Goal: Information Seeking & Learning: Learn about a topic

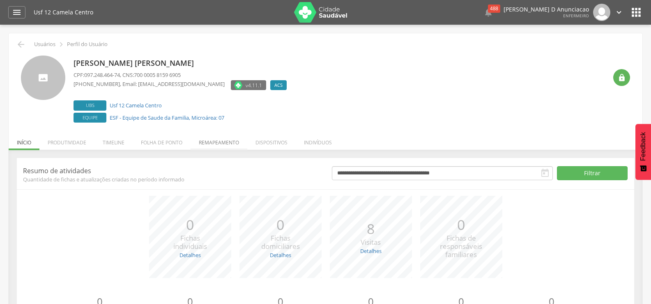
click at [218, 144] on li "Remapeamento" at bounding box center [219, 140] width 57 height 19
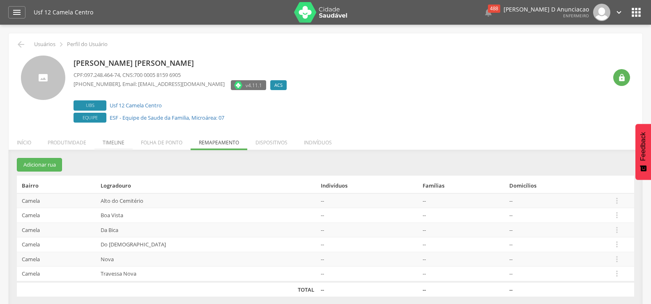
click at [105, 145] on li "Timeline" at bounding box center [113, 140] width 38 height 19
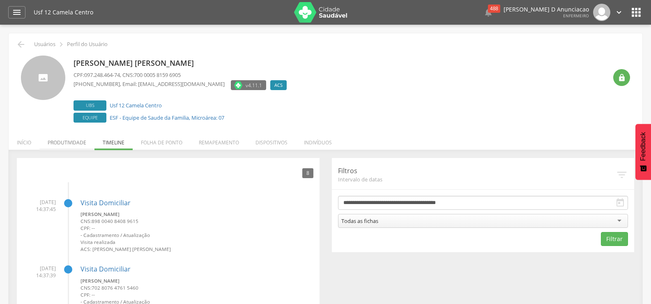
click at [79, 135] on li "Produtividade" at bounding box center [66, 140] width 55 height 19
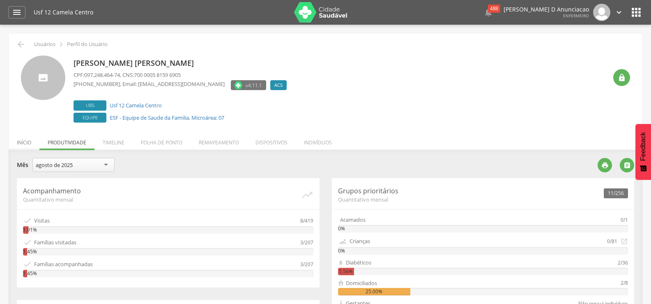
click at [18, 142] on li "Início" at bounding box center [24, 140] width 31 height 19
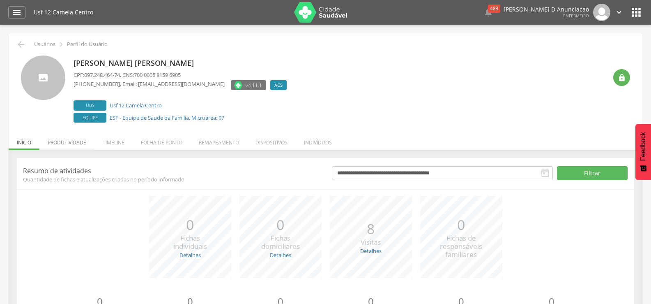
click at [63, 143] on li "Produtividade" at bounding box center [66, 140] width 55 height 19
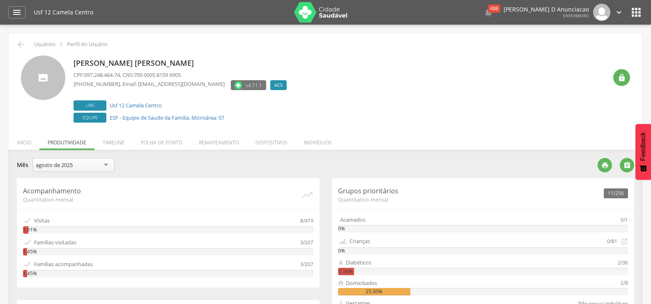
click at [107, 161] on div "agosto de 2025" at bounding box center [73, 165] width 82 height 14
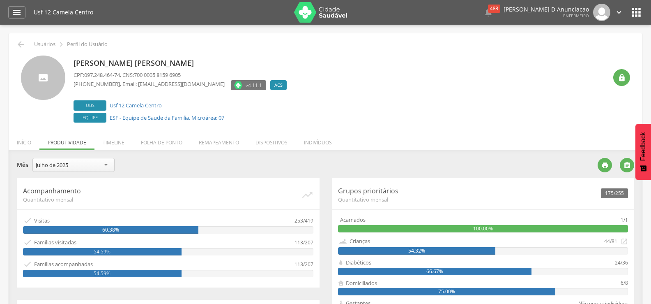
click at [638, 9] on icon "" at bounding box center [636, 12] width 13 height 13
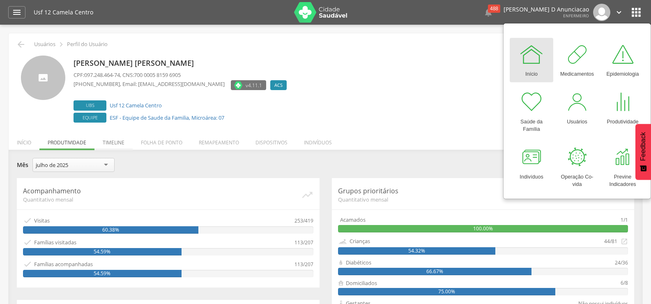
click at [111, 144] on li "Timeline" at bounding box center [113, 140] width 38 height 19
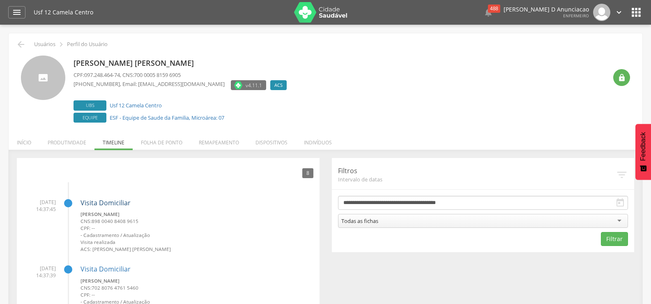
click at [115, 201] on link "Visita Domiciliar" at bounding box center [106, 202] width 50 height 9
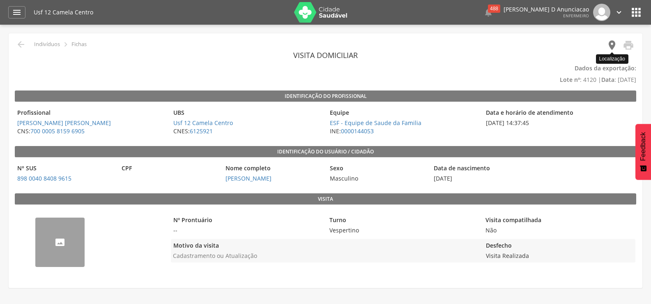
click at [614, 44] on icon "" at bounding box center [612, 45] width 12 height 12
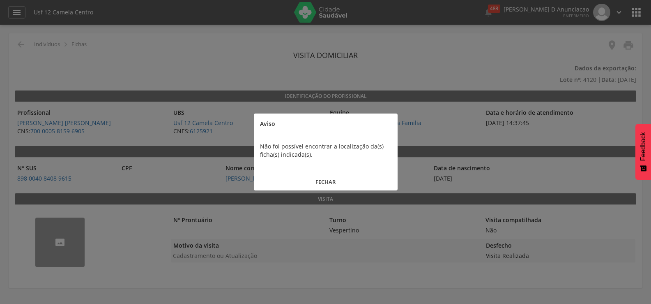
click at [322, 178] on button "FECHAR" at bounding box center [326, 182] width 144 height 18
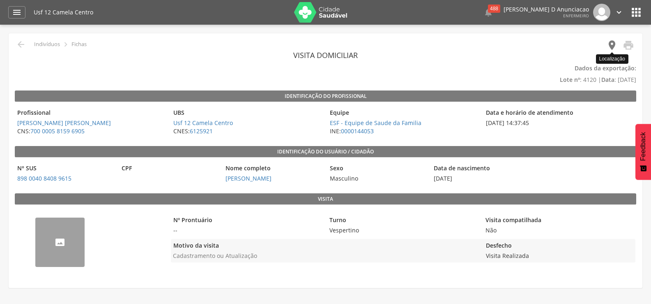
click at [615, 46] on icon "" at bounding box center [612, 45] width 12 height 12
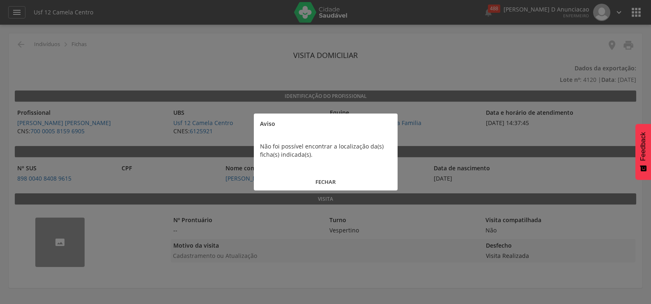
click at [334, 183] on button "FECHAR" at bounding box center [326, 182] width 144 height 18
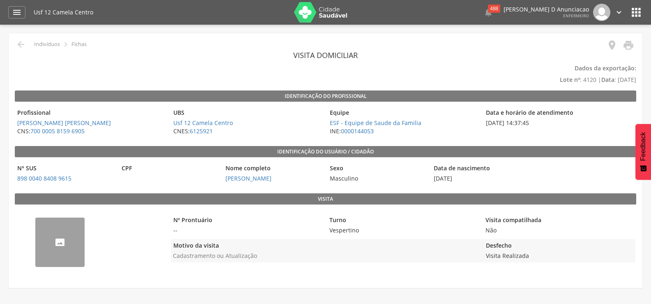
click at [635, 11] on icon "" at bounding box center [636, 12] width 13 height 13
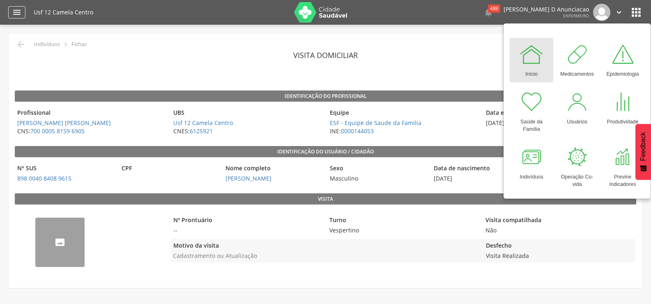
click at [12, 6] on div "" at bounding box center [16, 12] width 17 height 12
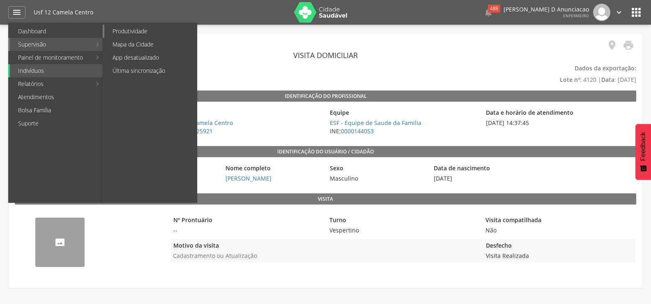
click at [132, 31] on link "Produtividade" at bounding box center [150, 31] width 92 height 13
type input "**********"
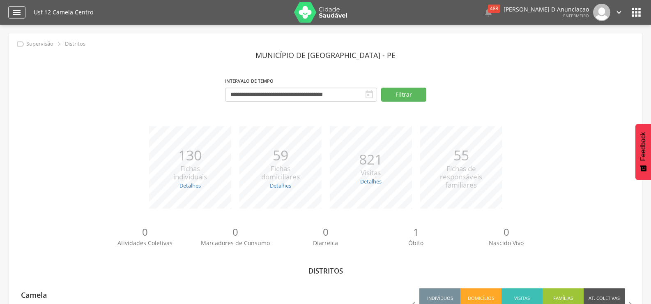
click at [15, 12] on icon "" at bounding box center [17, 12] width 10 height 10
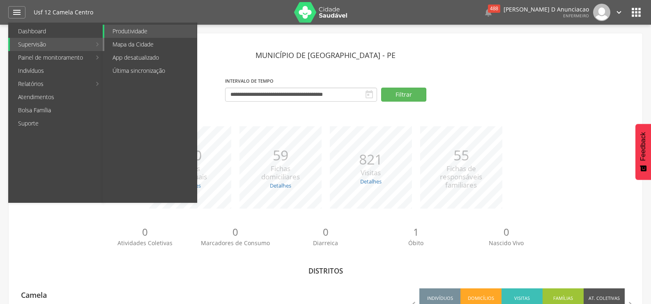
click at [139, 46] on link "Mapa da Cidade" at bounding box center [150, 44] width 92 height 13
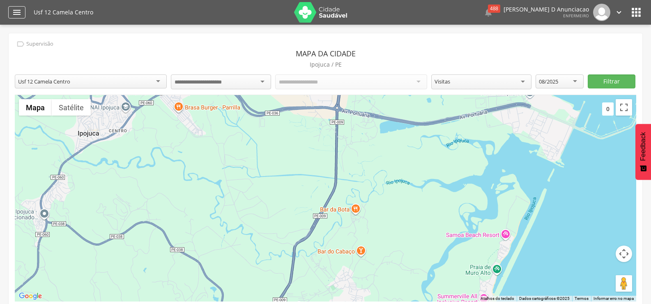
click at [24, 13] on div "" at bounding box center [16, 12] width 17 height 12
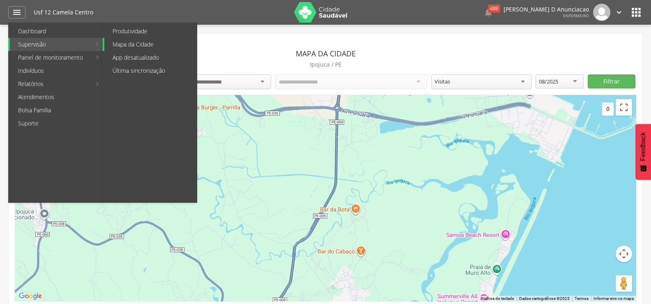
click at [121, 44] on link "Mapa da Cidade" at bounding box center [150, 44] width 92 height 13
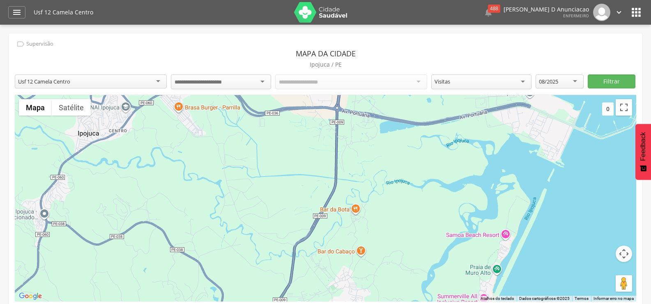
click at [210, 83] on input "select-one" at bounding box center [205, 81] width 61 height 7
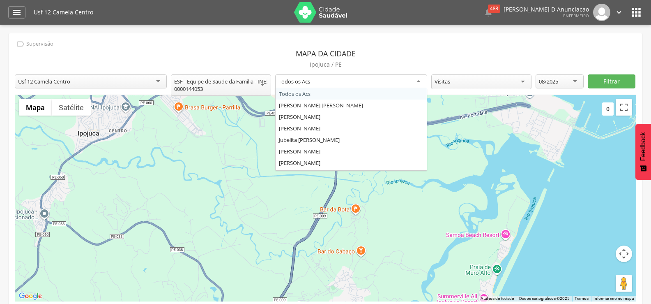
click at [309, 81] on div "Todos os Acs" at bounding box center [295, 81] width 32 height 7
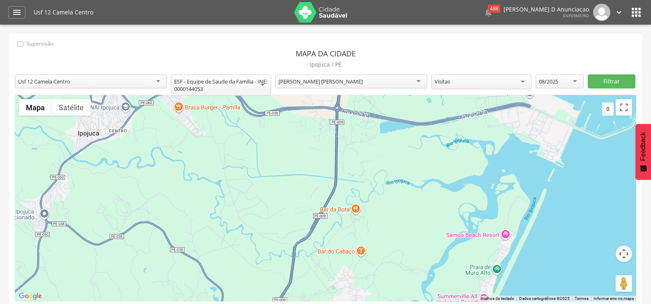
click at [502, 86] on div "Visitas" at bounding box center [481, 81] width 100 height 15
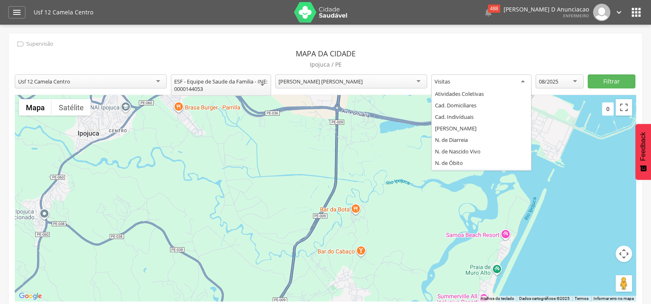
scroll to position [10, 0]
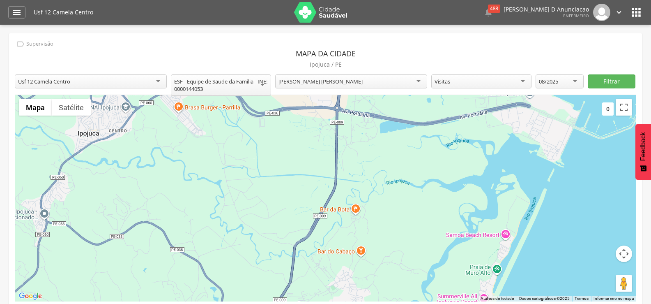
click at [502, 78] on div "Visitas" at bounding box center [481, 81] width 100 height 14
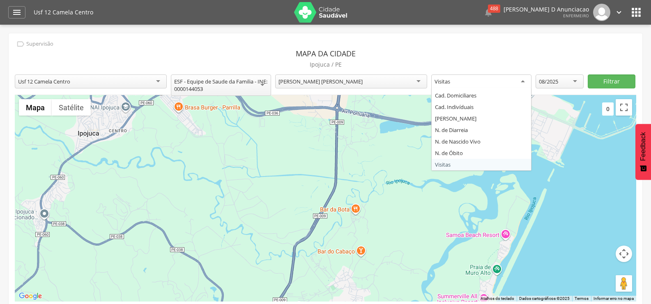
click at [602, 60] on p "Ipojuca / PE" at bounding box center [325, 65] width 621 height 12
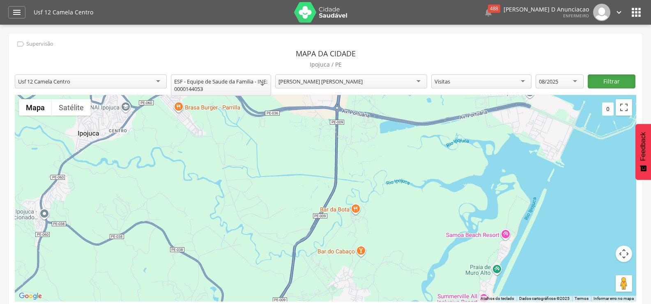
click at [612, 82] on button "Filtrar" at bounding box center [612, 81] width 48 height 14
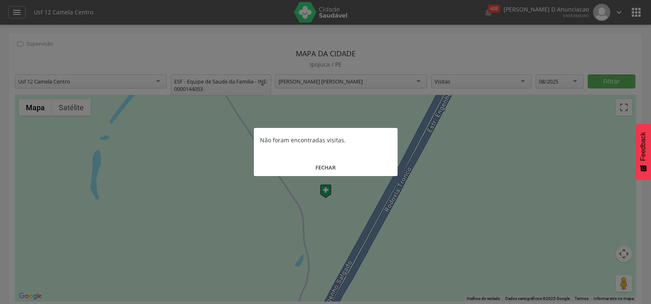
click at [314, 80] on div at bounding box center [325, 152] width 651 height 304
click at [471, 122] on div at bounding box center [325, 152] width 651 height 304
click at [326, 167] on button "FECHAR" at bounding box center [326, 168] width 144 height 18
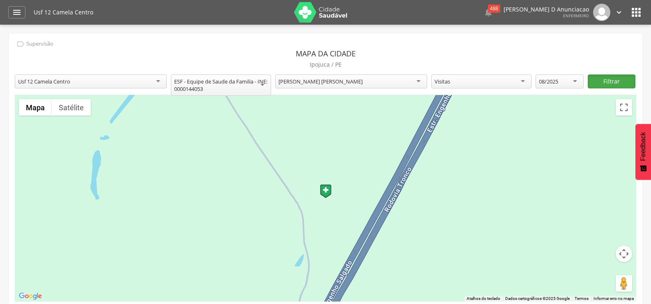
click at [605, 81] on button "Filtrar" at bounding box center [612, 81] width 48 height 14
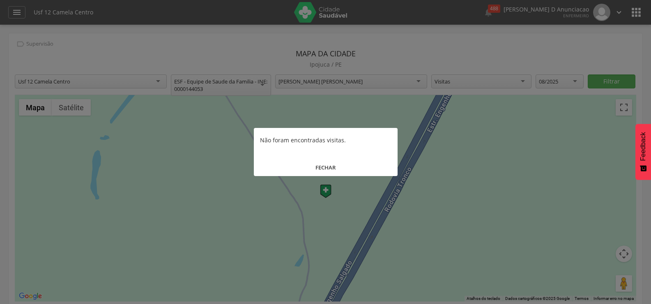
click at [328, 169] on button "FECHAR" at bounding box center [326, 168] width 144 height 18
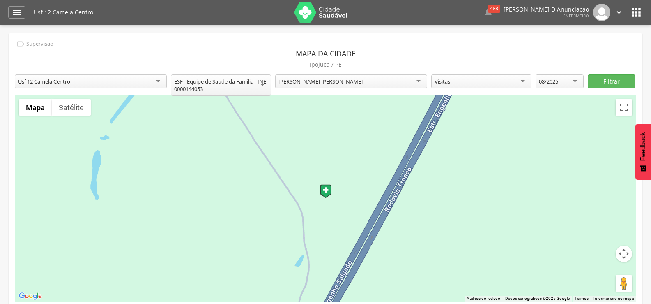
click at [350, 82] on div "[PERSON_NAME] [PERSON_NAME]" at bounding box center [351, 81] width 152 height 14
click at [606, 81] on button "Filtrar" at bounding box center [612, 81] width 48 height 14
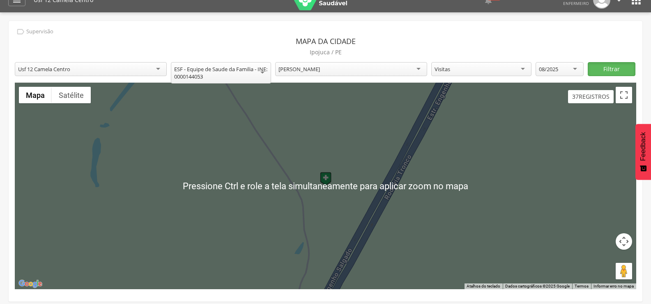
scroll to position [0, 0]
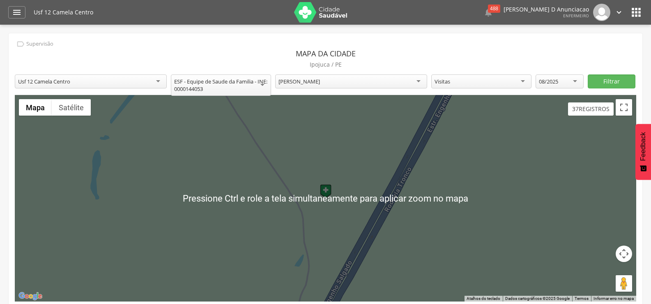
click at [548, 173] on div at bounding box center [325, 198] width 621 height 206
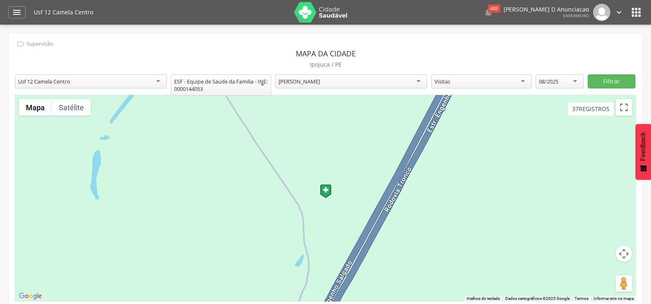
click at [449, 217] on div at bounding box center [325, 198] width 621 height 206
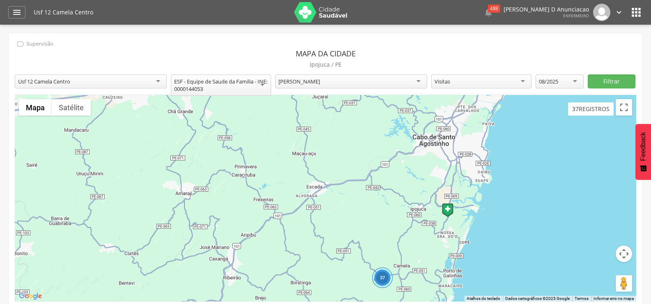
click at [449, 217] on div "37" at bounding box center [325, 198] width 621 height 206
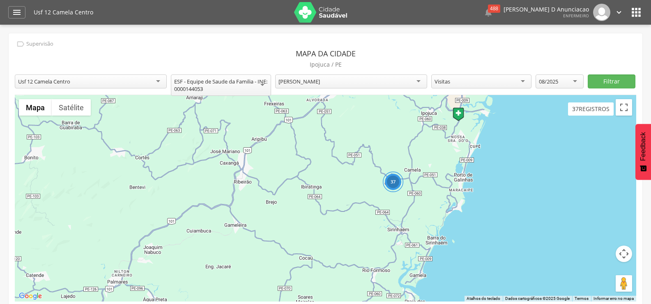
drag, startPoint x: 378, startPoint y: 245, endPoint x: 390, endPoint y: 148, distance: 98.1
click at [390, 148] on div "37" at bounding box center [325, 198] width 621 height 206
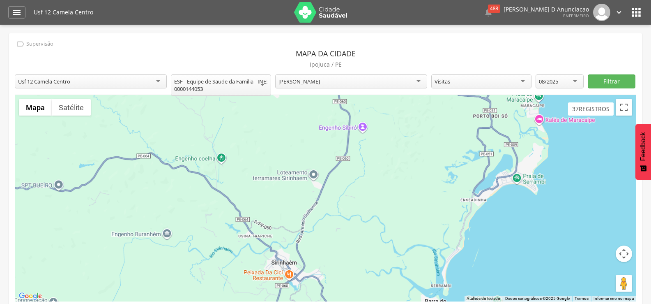
click at [437, 218] on div at bounding box center [325, 198] width 621 height 206
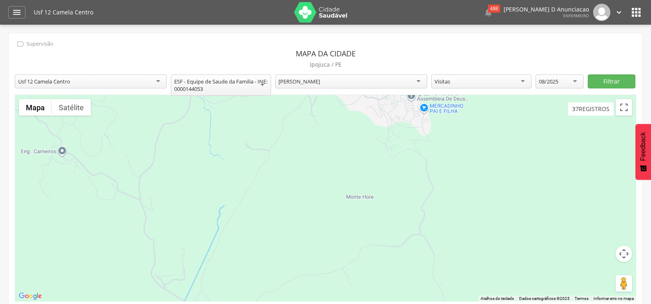
drag, startPoint x: 242, startPoint y: 117, endPoint x: 311, endPoint y: 212, distance: 118.0
click at [311, 212] on div at bounding box center [325, 198] width 621 height 206
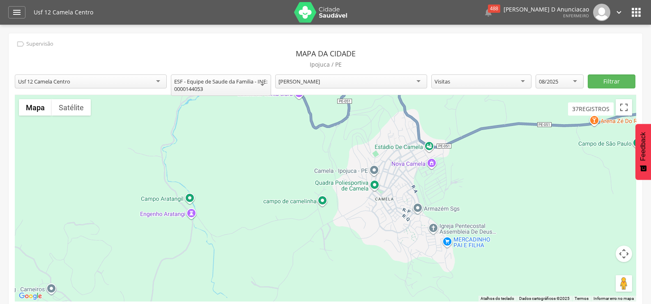
drag, startPoint x: 327, startPoint y: 118, endPoint x: 340, endPoint y: 262, distance: 145.1
click at [340, 262] on div at bounding box center [325, 198] width 621 height 206
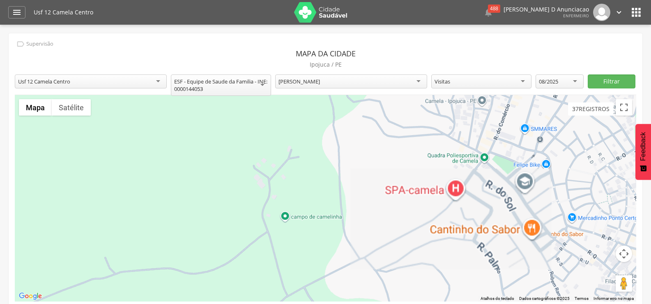
click at [336, 200] on div at bounding box center [325, 198] width 621 height 206
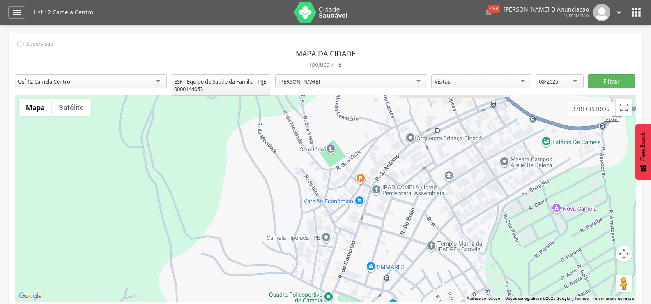
drag, startPoint x: 509, startPoint y: 154, endPoint x: 345, endPoint y: 296, distance: 216.3
click at [345, 296] on div at bounding box center [325, 198] width 621 height 206
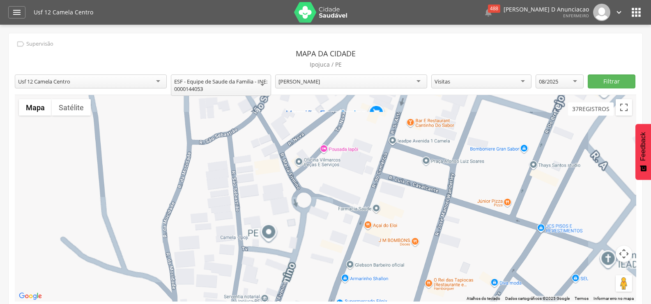
click at [352, 244] on div at bounding box center [325, 198] width 621 height 206
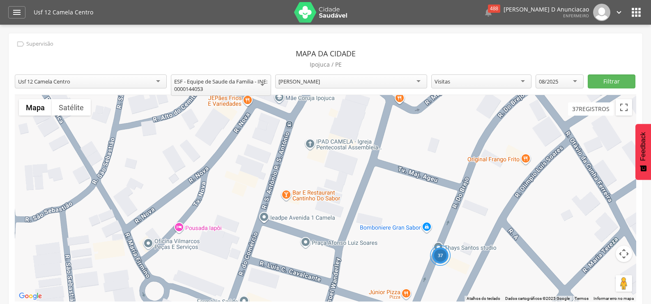
drag, startPoint x: 534, startPoint y: 190, endPoint x: 395, endPoint y: 292, distance: 172.4
click at [395, 292] on div "37" at bounding box center [325, 198] width 621 height 206
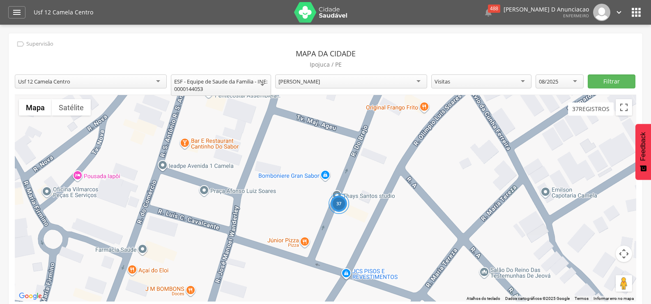
drag, startPoint x: 402, startPoint y: 244, endPoint x: 299, endPoint y: 192, distance: 115.2
click at [299, 192] on div "37" at bounding box center [325, 198] width 621 height 206
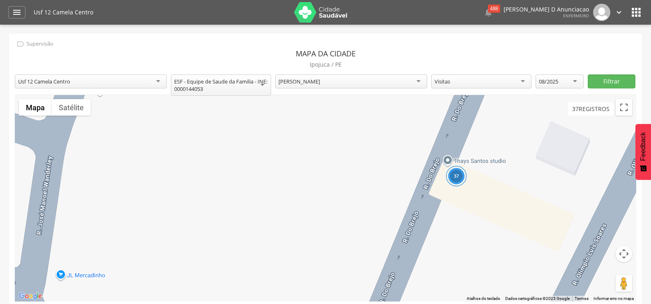
click at [299, 213] on div "37" at bounding box center [325, 198] width 621 height 206
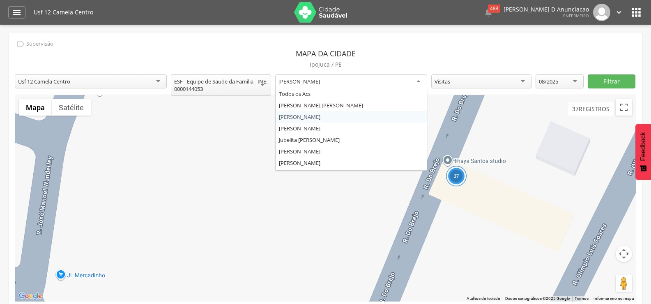
click at [405, 81] on div "Edvaldo Jose da Silva" at bounding box center [351, 81] width 152 height 15
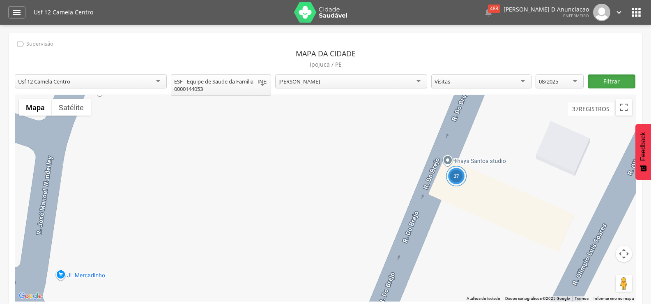
click at [615, 77] on button "Filtrar" at bounding box center [612, 81] width 48 height 14
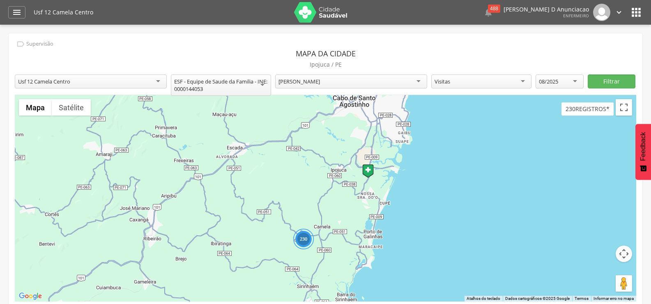
click at [368, 177] on div "230" at bounding box center [325, 198] width 621 height 206
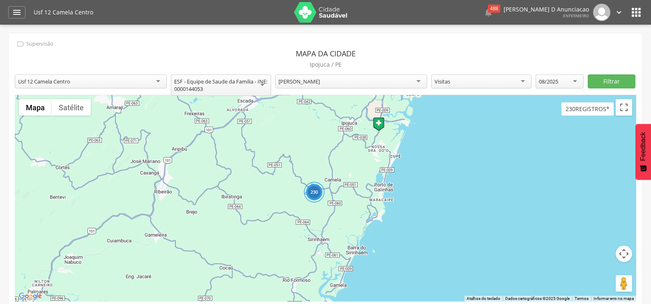
drag, startPoint x: 292, startPoint y: 215, endPoint x: 302, endPoint y: 167, distance: 48.8
click at [302, 167] on div "230" at bounding box center [325, 198] width 621 height 206
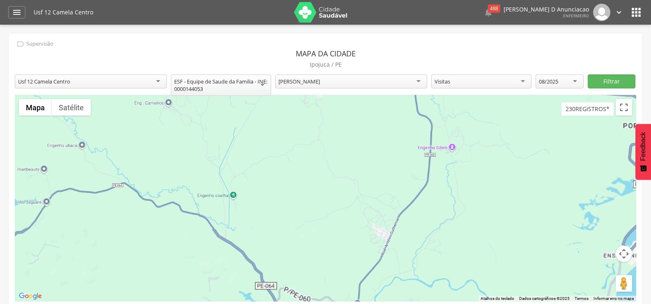
click at [316, 217] on div at bounding box center [325, 198] width 621 height 206
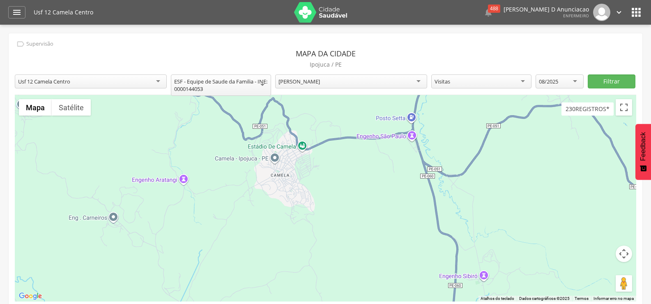
drag, startPoint x: 304, startPoint y: 168, endPoint x: 294, endPoint y: 320, distance: 151.5
click at [294, 303] on html " Dashboard Supervisão Produtividade Mapa da Cidade App desatualizado Última si…" at bounding box center [325, 152] width 651 height 304
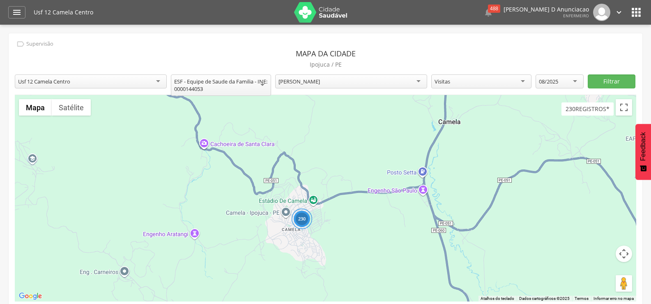
drag, startPoint x: 250, startPoint y: 209, endPoint x: 261, endPoint y: 269, distance: 60.3
click at [261, 269] on div "230" at bounding box center [325, 198] width 621 height 206
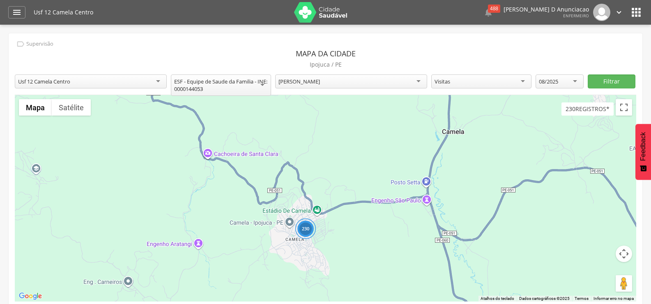
drag, startPoint x: 234, startPoint y: 219, endPoint x: 238, endPoint y: 230, distance: 12.6
click at [238, 230] on div "230" at bounding box center [325, 198] width 621 height 206
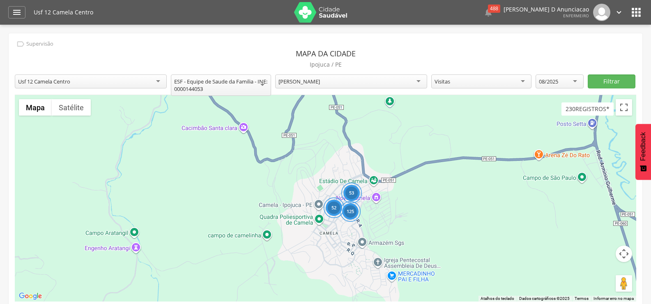
drag, startPoint x: 346, startPoint y: 191, endPoint x: 431, endPoint y: 145, distance: 96.7
click at [431, 145] on div "125 53 52" at bounding box center [325, 198] width 621 height 206
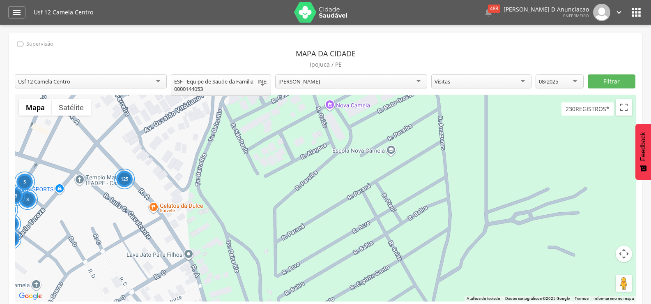
click at [383, 216] on div "125 5 3 13 5 11 2" at bounding box center [325, 198] width 621 height 206
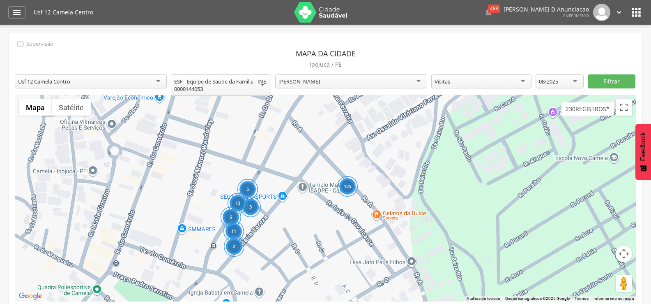
drag, startPoint x: 244, startPoint y: 186, endPoint x: 469, endPoint y: 194, distance: 224.8
click at [469, 194] on div "125 5 3 13 5 11 2" at bounding box center [325, 198] width 621 height 206
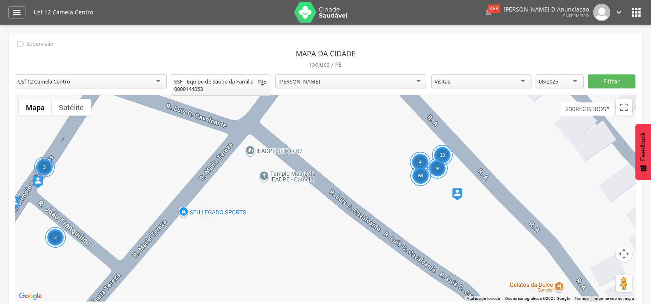
drag, startPoint x: 309, startPoint y: 220, endPoint x: 291, endPoint y: 292, distance: 74.5
click at [291, 292] on div "33 9 4 68 3 2 7 5 5" at bounding box center [325, 198] width 621 height 206
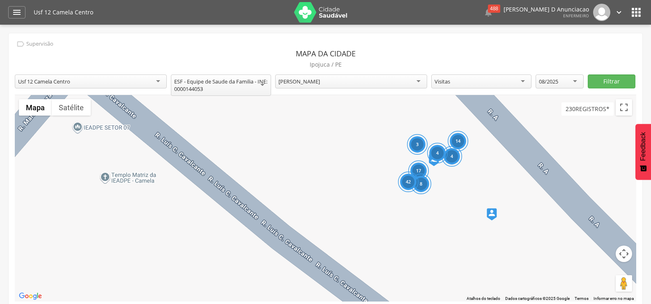
drag, startPoint x: 315, startPoint y: 232, endPoint x: 205, endPoint y: 285, distance: 121.3
click at [205, 285] on div "4 14 4 3 17 8 42" at bounding box center [325, 198] width 621 height 206
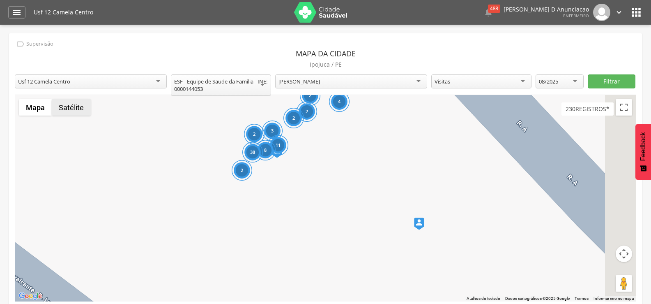
drag, startPoint x: 326, startPoint y: 161, endPoint x: 82, endPoint y: 145, distance: 244.9
click at [82, 145] on div "9 20 4 13 2 2 3 11 2 8 2 38 2 2" at bounding box center [325, 198] width 621 height 206
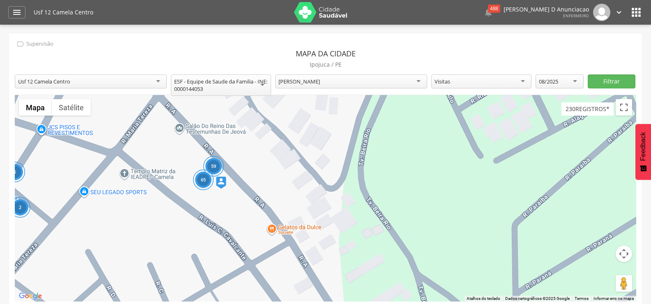
drag, startPoint x: 166, startPoint y: 170, endPoint x: 91, endPoint y: 205, distance: 82.3
click at [98, 207] on div "59 65 5 2" at bounding box center [325, 198] width 621 height 206
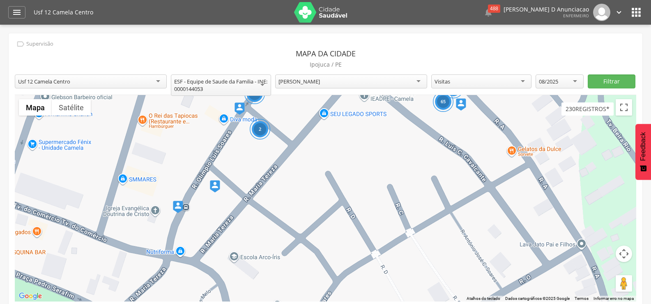
drag, startPoint x: 90, startPoint y: 204, endPoint x: 331, endPoint y: 127, distance: 253.6
click at [331, 127] on div "59 65 5 2" at bounding box center [325, 198] width 621 height 206
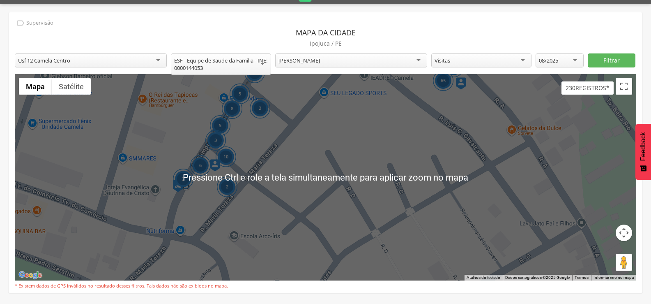
scroll to position [25, 0]
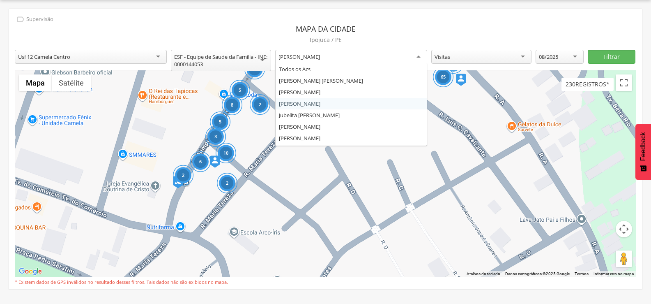
click at [379, 60] on div "Joyce Karen da Silva Ramos" at bounding box center [351, 57] width 152 height 15
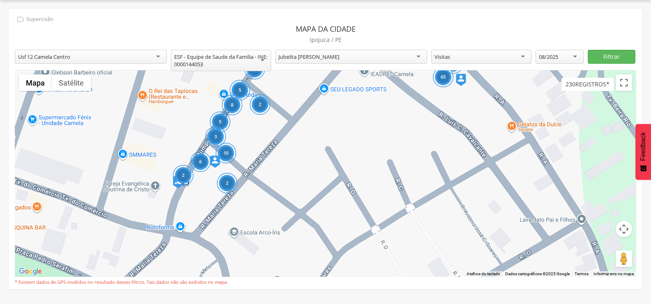
click at [618, 65] on div "Filtrar" at bounding box center [612, 61] width 48 height 23
click at [614, 58] on button "Filtrar" at bounding box center [612, 57] width 48 height 14
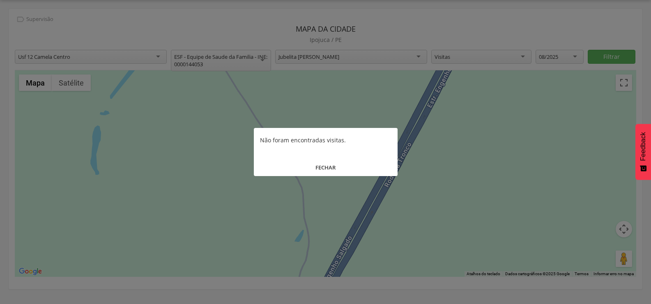
click at [332, 171] on button "FECHAR" at bounding box center [326, 168] width 144 height 18
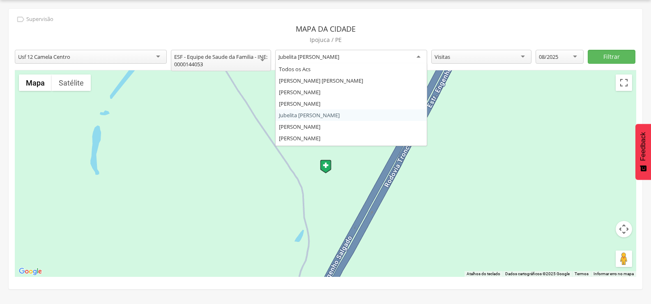
click at [398, 55] on div "Jubelita Maria da Silva" at bounding box center [351, 57] width 152 height 15
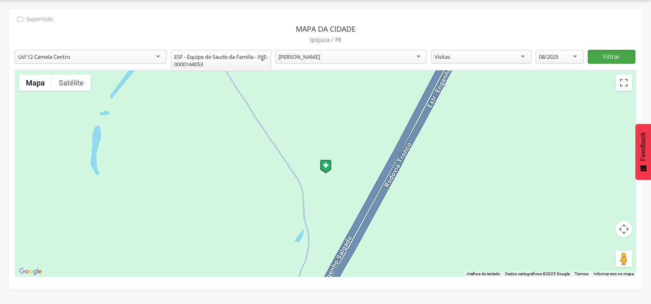
click at [627, 55] on button "Filtrar" at bounding box center [612, 57] width 48 height 14
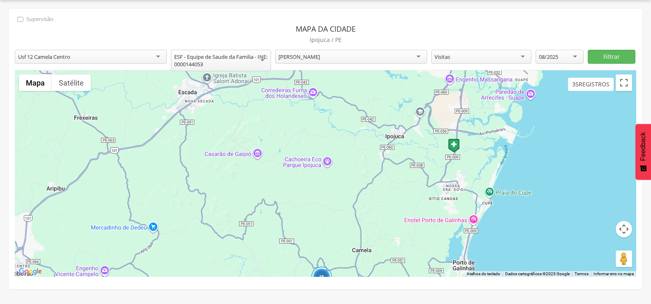
click at [456, 152] on div "35" at bounding box center [325, 173] width 621 height 206
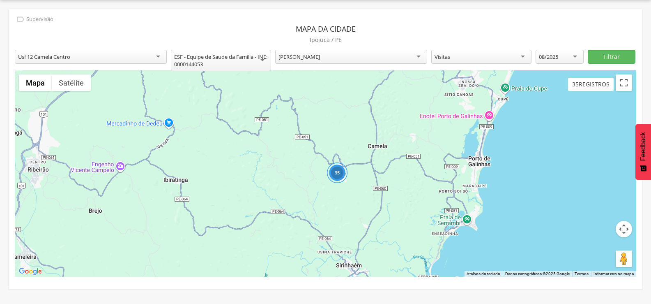
drag, startPoint x: 337, startPoint y: 236, endPoint x: 353, endPoint y: 130, distance: 107.2
click at [353, 130] on div "35" at bounding box center [325, 173] width 621 height 206
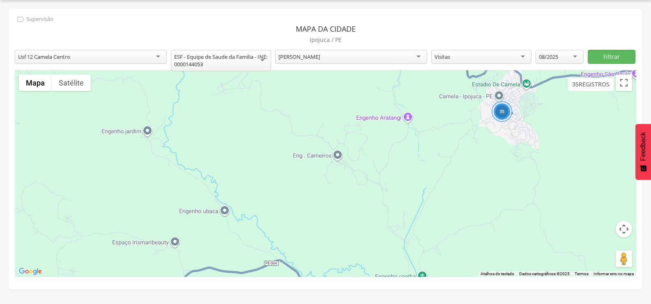
drag, startPoint x: 286, startPoint y: 192, endPoint x: 304, endPoint y: 191, distance: 18.1
click at [304, 191] on div "35" at bounding box center [325, 173] width 621 height 206
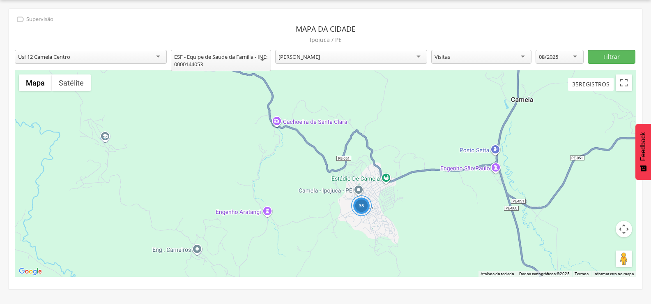
drag, startPoint x: 497, startPoint y: 171, endPoint x: 335, endPoint y: 276, distance: 192.7
click at [335, 276] on div "35" at bounding box center [325, 173] width 621 height 206
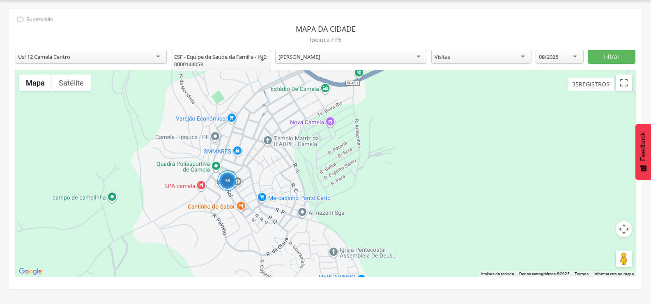
click at [400, 217] on div "35" at bounding box center [325, 173] width 621 height 206
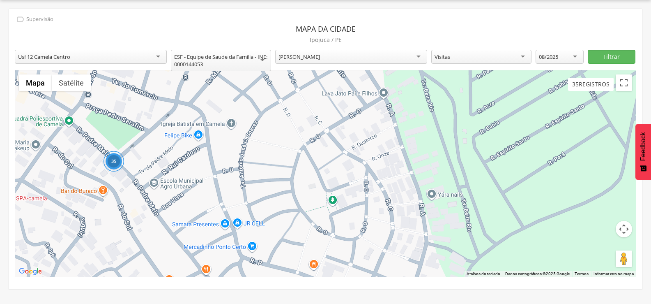
drag, startPoint x: 292, startPoint y: 189, endPoint x: 383, endPoint y: 196, distance: 90.6
click at [383, 196] on div "35" at bounding box center [325, 173] width 621 height 206
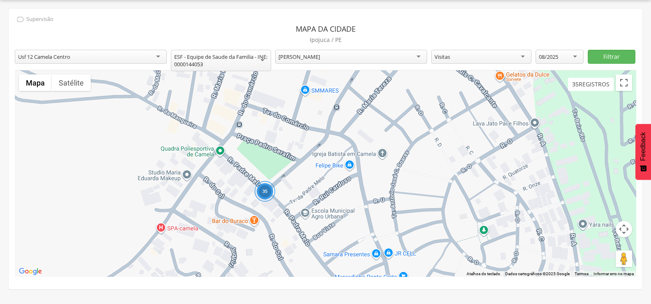
drag, startPoint x: 119, startPoint y: 210, endPoint x: 272, endPoint y: 240, distance: 155.7
click at [272, 240] on div "35" at bounding box center [325, 173] width 621 height 206
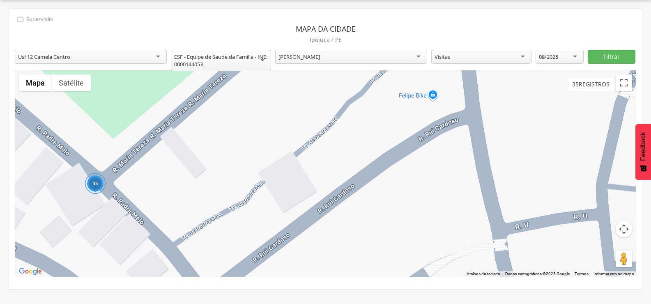
click at [321, 194] on div "35" at bounding box center [325, 173] width 621 height 206
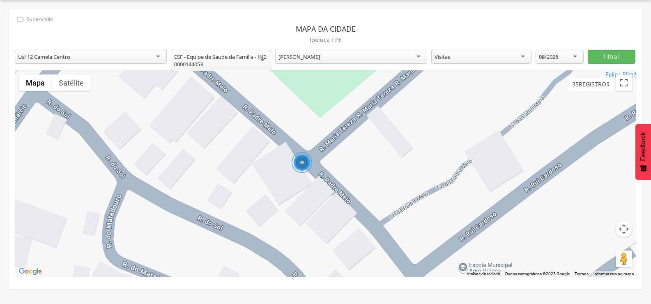
drag, startPoint x: 169, startPoint y: 150, endPoint x: 377, endPoint y: 129, distance: 208.5
click at [377, 129] on div "35" at bounding box center [325, 173] width 621 height 206
click at [315, 58] on div "Laurinete Cavalcante Pereira" at bounding box center [299, 56] width 41 height 7
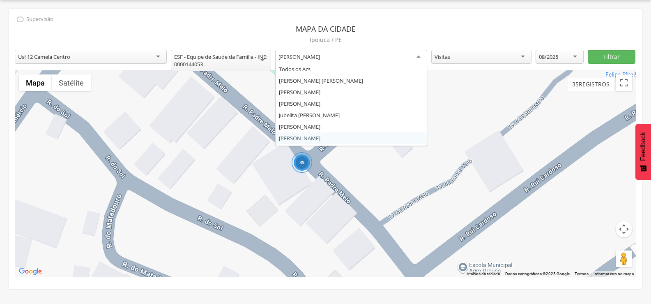
scroll to position [0, 0]
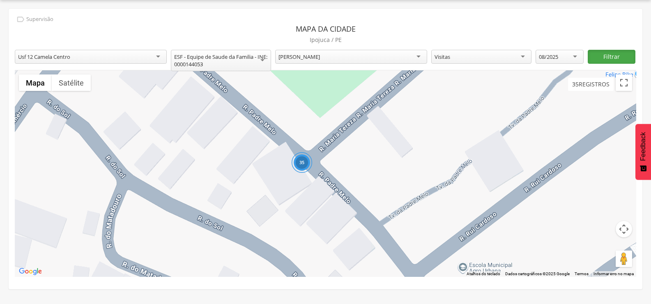
click at [617, 56] on button "Filtrar" at bounding box center [612, 57] width 48 height 14
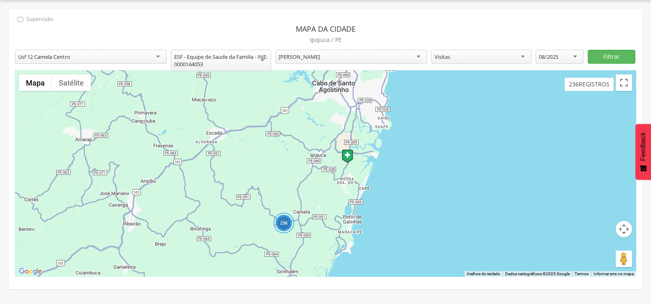
click at [348, 163] on div "236" at bounding box center [325, 173] width 621 height 206
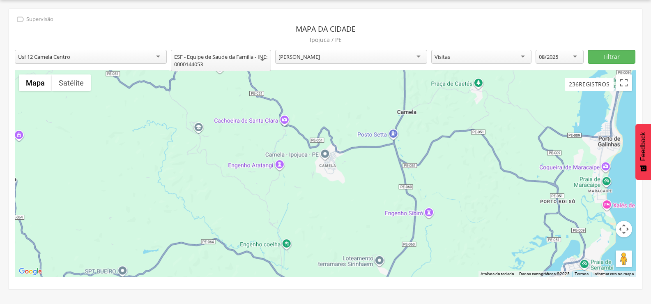
drag, startPoint x: 234, startPoint y: 234, endPoint x: 147, endPoint y: 200, distance: 93.8
click at [147, 200] on div at bounding box center [325, 173] width 621 height 206
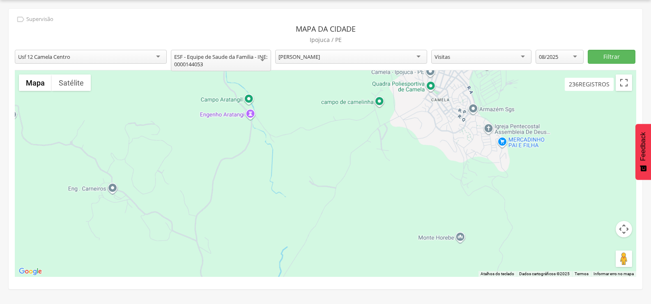
click at [289, 188] on div at bounding box center [325, 173] width 621 height 206
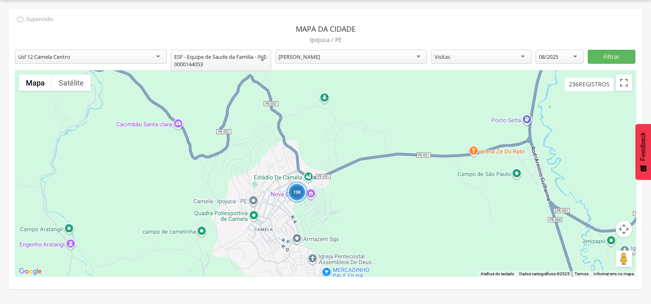
drag, startPoint x: 357, startPoint y: 172, endPoint x: 175, endPoint y: 304, distance: 224.4
click at [175, 279] on html " Dashboard Supervisão Produtividade Mapa da Cidade App desatualizado Última si…" at bounding box center [325, 127] width 651 height 304
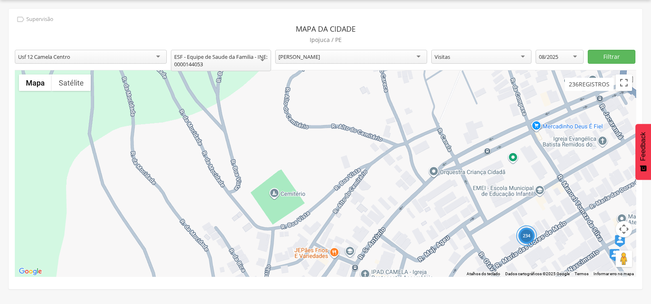
click at [251, 182] on div "234" at bounding box center [325, 173] width 621 height 206
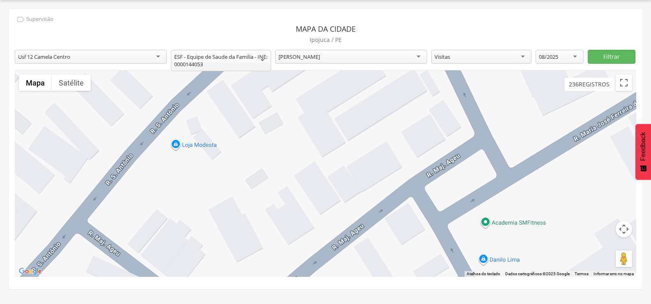
drag, startPoint x: 420, startPoint y: 216, endPoint x: 237, endPoint y: 152, distance: 194.0
click at [237, 152] on div at bounding box center [325, 173] width 621 height 206
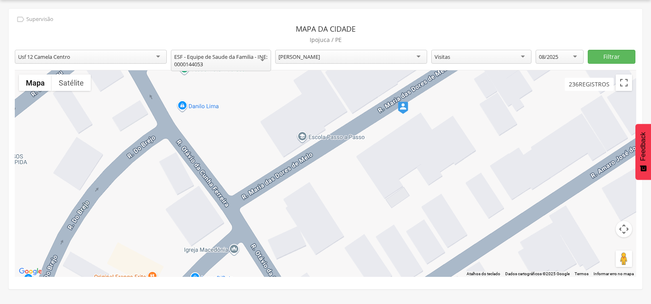
drag, startPoint x: 426, startPoint y: 227, endPoint x: 120, endPoint y: 72, distance: 342.8
click at [120, 72] on div at bounding box center [325, 173] width 621 height 206
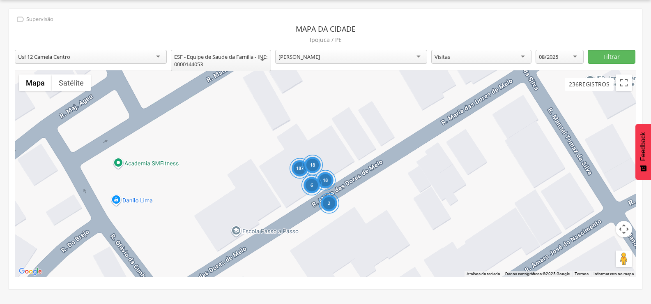
drag, startPoint x: 280, startPoint y: 133, endPoint x: 214, endPoint y: 228, distance: 115.7
click at [214, 228] on div "187 18 2 6 18" at bounding box center [325, 173] width 621 height 206
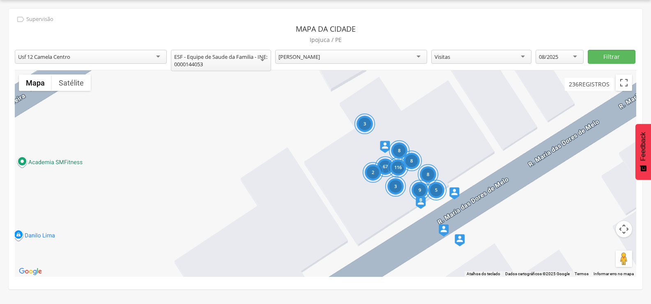
click at [214, 170] on div "67 3 116 8 2 5 9 3 8 8" at bounding box center [325, 173] width 621 height 206
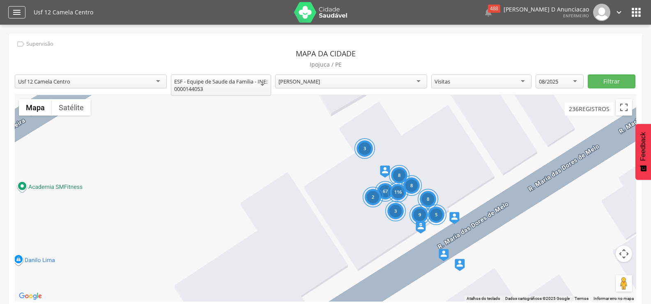
click at [16, 7] on div "" at bounding box center [16, 12] width 17 height 12
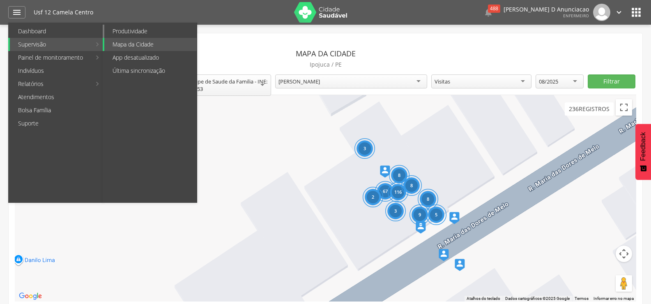
click at [134, 29] on link "Produtividade" at bounding box center [150, 31] width 92 height 13
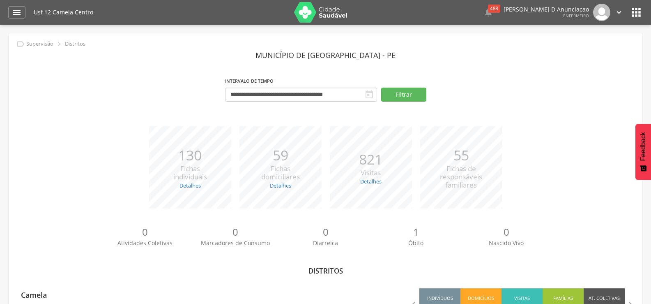
click at [633, 12] on icon "" at bounding box center [636, 12] width 13 height 13
